Goal: Task Accomplishment & Management: Manage account settings

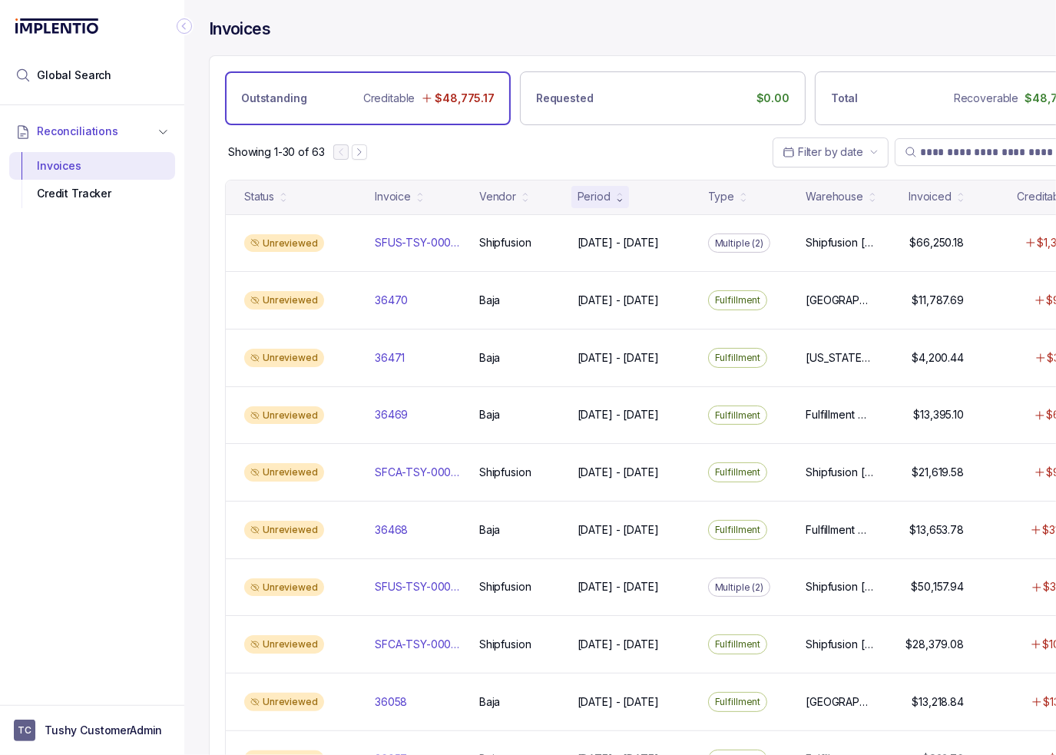
drag, startPoint x: 518, startPoint y: 162, endPoint x: 424, endPoint y: 106, distance: 109.8
click at [518, 162] on div "Showing 1-30 of 63 Filter by date" at bounding box center [663, 152] width 906 height 54
click at [104, 724] on p "Tushy CustomerAdmin" at bounding box center [103, 729] width 117 height 15
click at [101, 693] on p "Logout" at bounding box center [101, 696] width 127 height 15
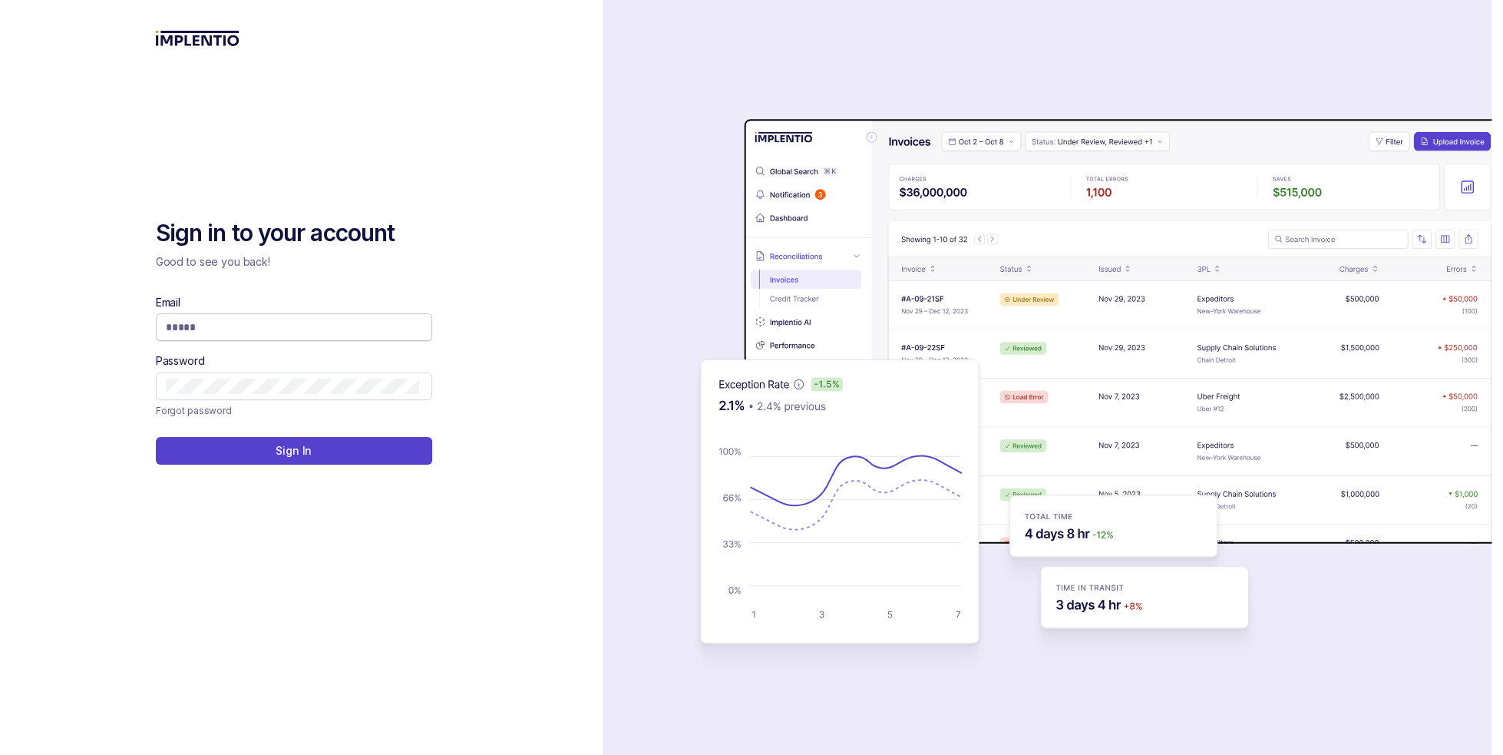
click at [221, 320] on input "Email" at bounding box center [292, 326] width 253 height 15
type input "**********"
